Goal: Task Accomplishment & Management: Manage account settings

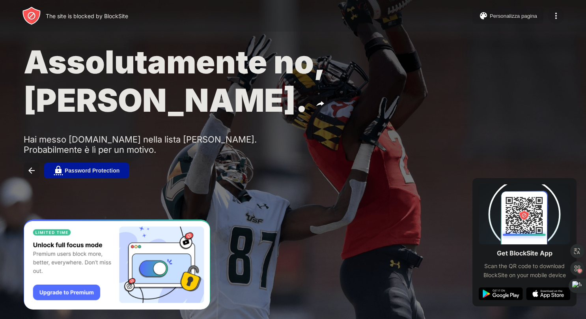
click at [558, 12] on img at bounding box center [555, 15] width 9 height 9
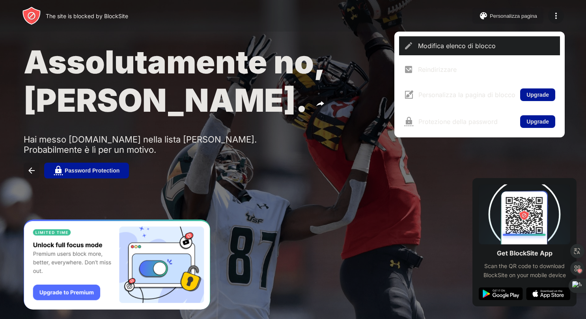
click at [471, 36] on div "Modifica elenco di blocco" at bounding box center [479, 45] width 161 height 19
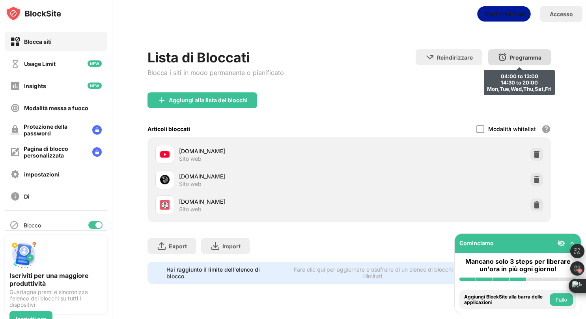
click at [522, 62] on div "Programma 04:00 to 13:00 14:30 to 20:00 Mon,Tue,Wed,Thu,Sat,Fri" at bounding box center [519, 57] width 63 height 16
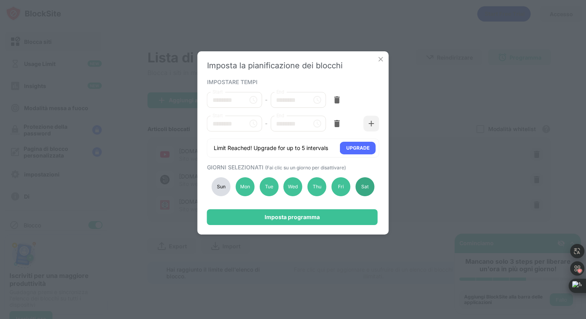
click at [363, 190] on div "Sat" at bounding box center [364, 186] width 19 height 19
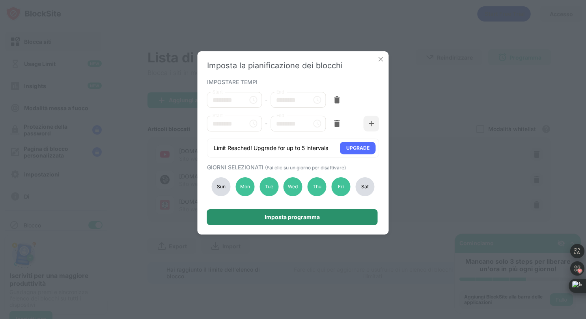
click at [331, 216] on div "Imposta programma" at bounding box center [292, 217] width 171 height 16
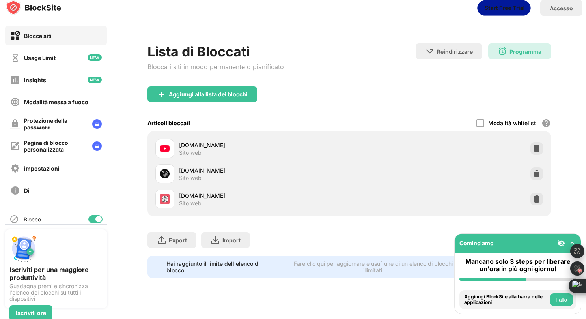
scroll to position [8, 0]
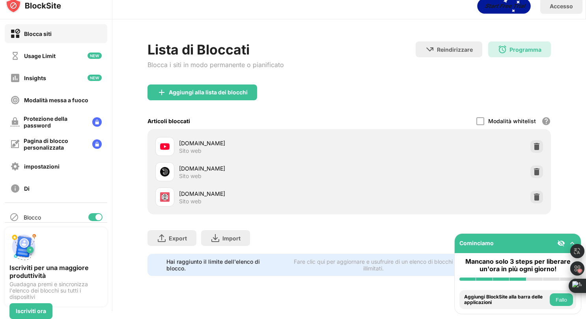
click at [560, 241] on img at bounding box center [561, 243] width 8 height 8
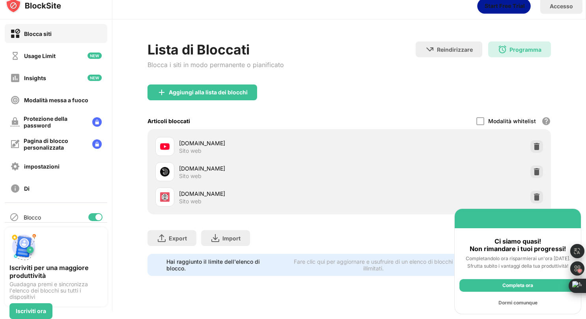
click at [505, 285] on div "Completa ora" at bounding box center [517, 285] width 117 height 13
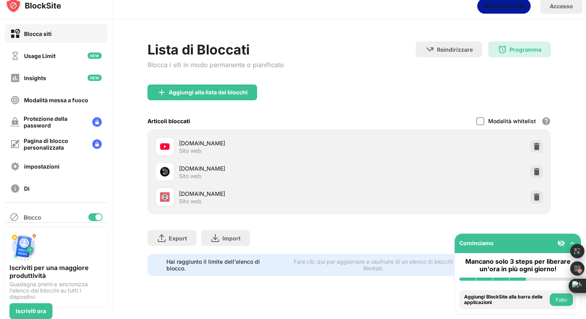
click at [556, 302] on button "Fallo" at bounding box center [561, 299] width 23 height 13
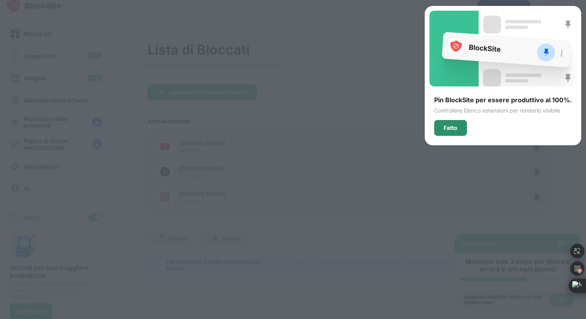
click at [461, 130] on div "Fatto" at bounding box center [450, 128] width 33 height 16
